Goal: Information Seeking & Learning: Learn about a topic

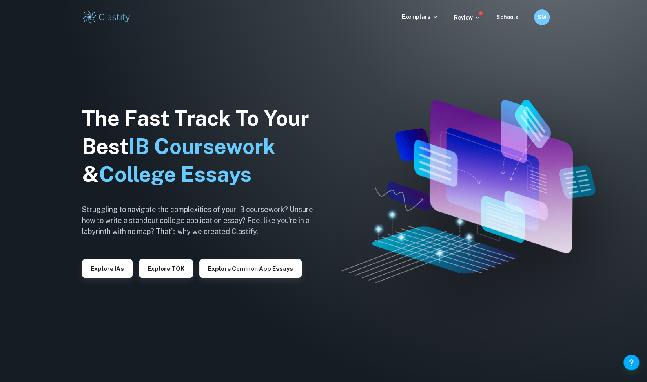
click at [545, 12] on div "SM" at bounding box center [542, 17] width 16 height 16
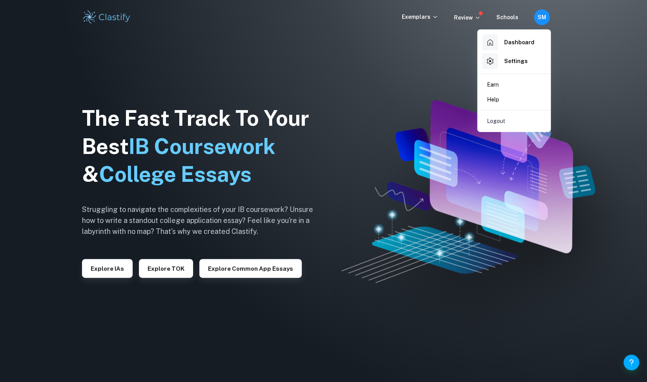
click at [534, 43] on li "Dashboard" at bounding box center [513, 42] width 67 height 19
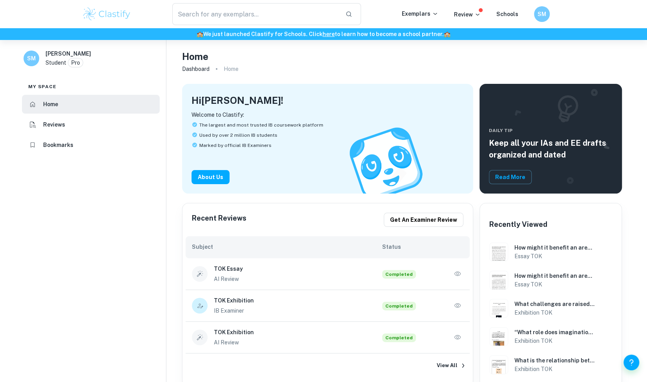
click at [457, 275] on icon "button" at bounding box center [457, 274] width 8 height 8
click at [458, 305] on icon "button" at bounding box center [457, 306] width 8 height 8
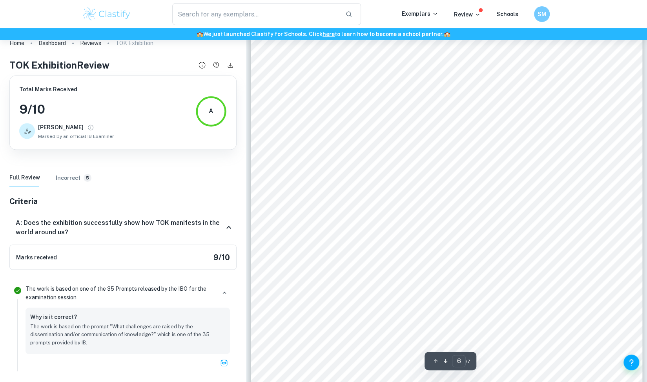
scroll to position [2712, 0]
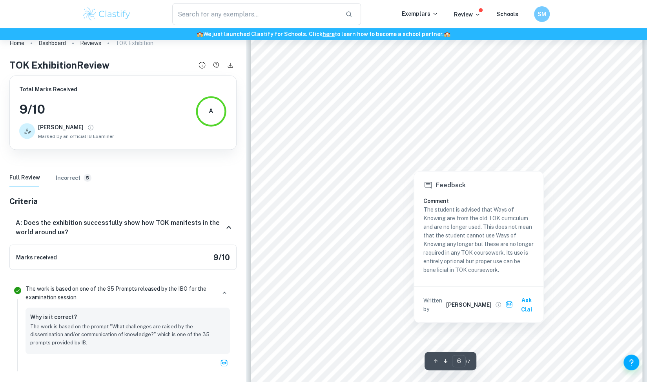
click at [407, 163] on div at bounding box center [413, 164] width 95 height 9
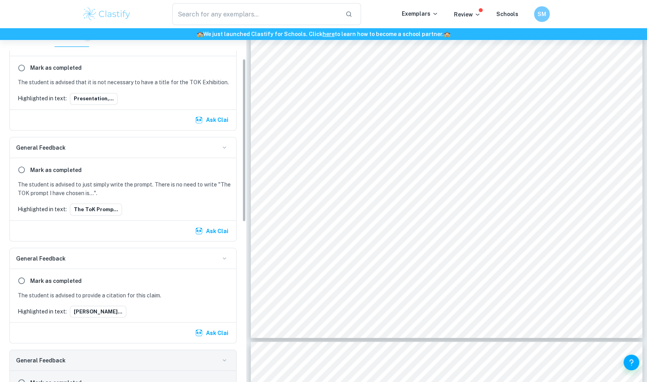
scroll to position [59, 0]
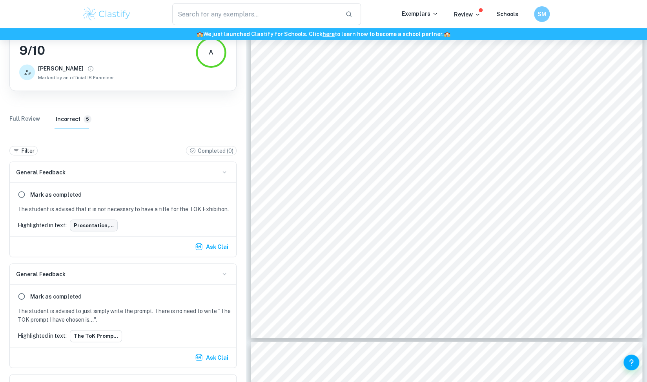
click at [105, 224] on button "Presentation,..." at bounding box center [94, 226] width 48 height 12
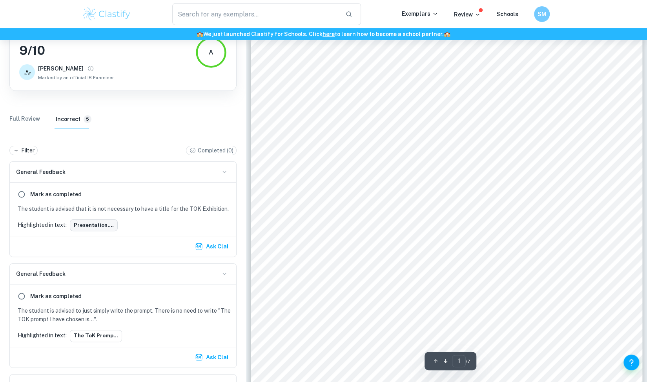
scroll to position [0, 0]
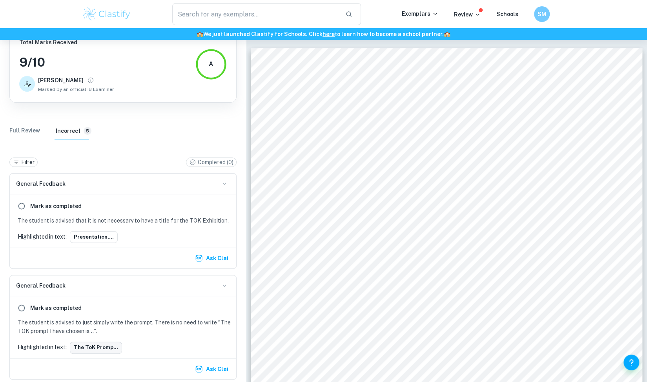
click at [100, 346] on button "The ToK promp..." at bounding box center [96, 348] width 52 height 12
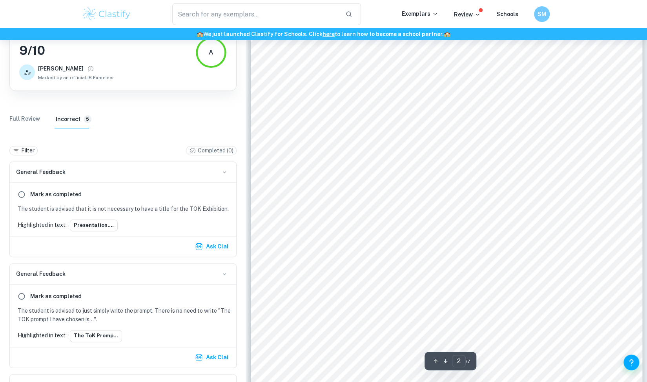
scroll to position [611, 0]
click at [100, 337] on button "The ToK promp..." at bounding box center [96, 336] width 52 height 12
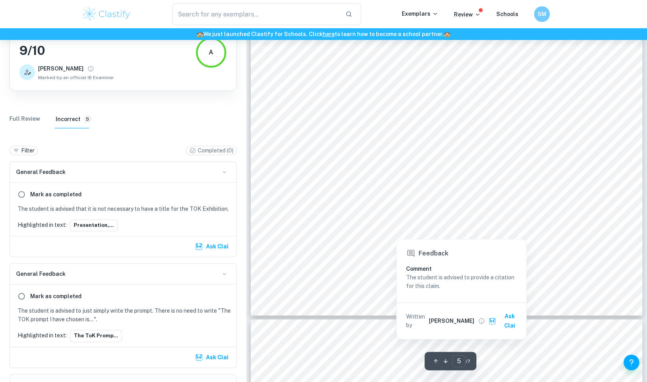
click at [438, 225] on div at bounding box center [397, 231] width 200 height 14
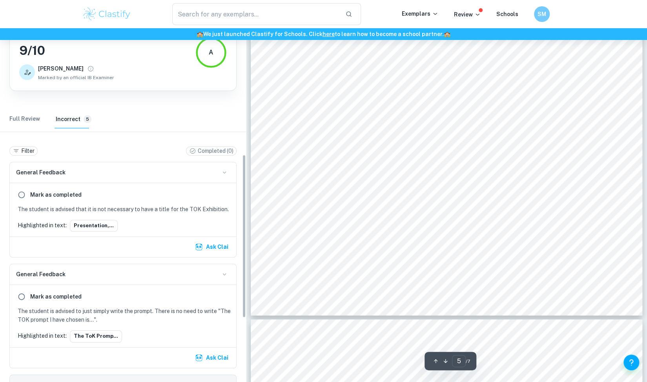
scroll to position [274, 0]
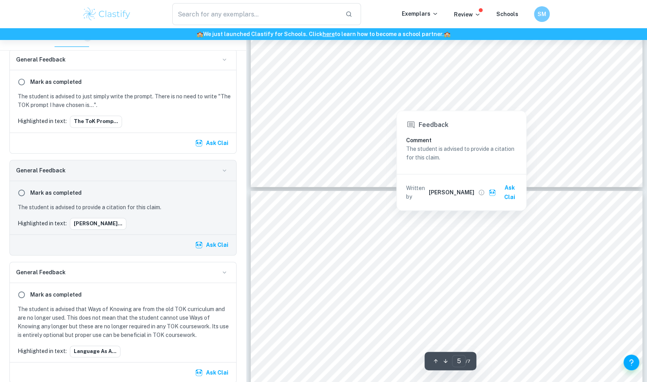
type input "6"
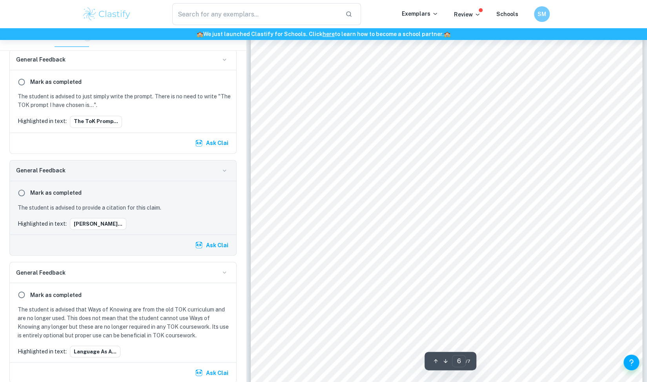
scroll to position [2707, 0]
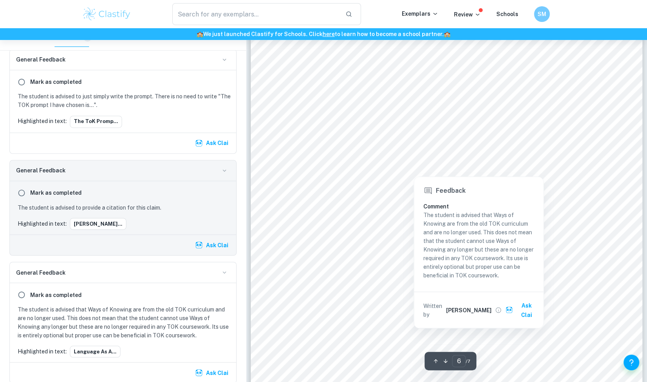
click at [422, 167] on div at bounding box center [413, 170] width 95 height 9
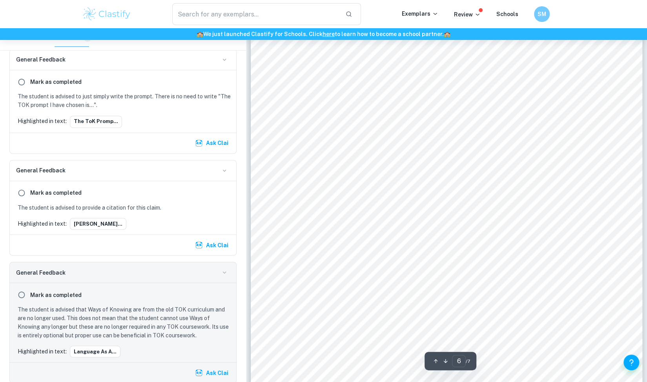
scroll to position [388, 0]
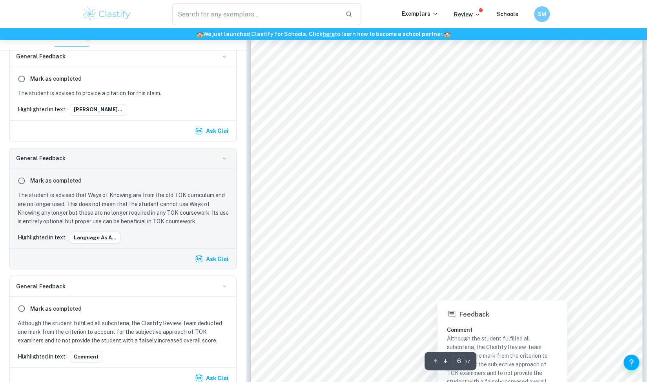
click at [435, 295] on div at bounding box center [437, 291] width 14 height 14
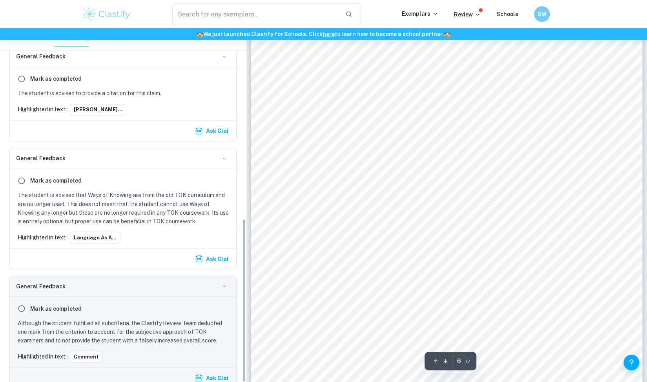
scroll to position [413, 0]
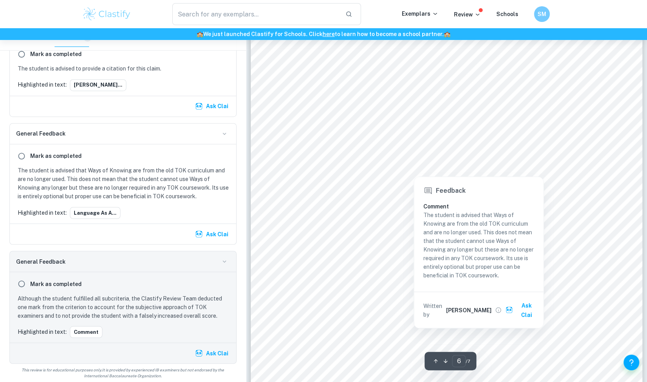
click at [415, 170] on div at bounding box center [413, 170] width 95 height 9
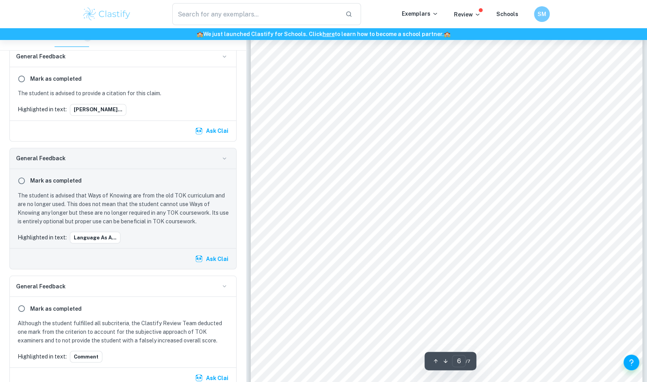
scroll to position [2720, 0]
